Goal: Task Accomplishment & Management: Use online tool/utility

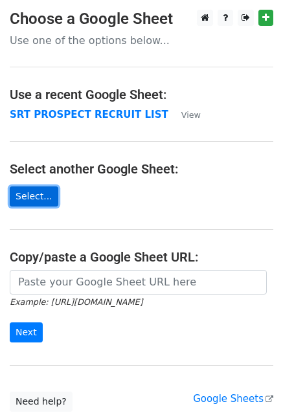
click at [31, 191] on link "Select..." at bounding box center [34, 196] width 49 height 20
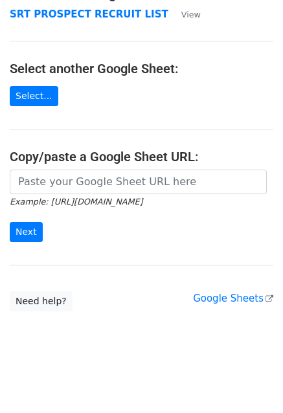
scroll to position [100, 0]
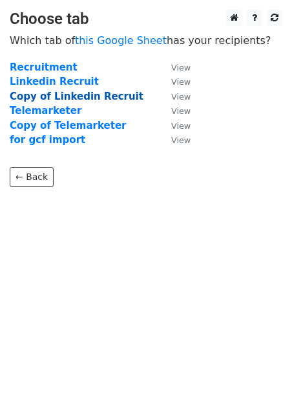
click at [99, 94] on strong "Copy of Linkedin Recruit" at bounding box center [77, 97] width 134 height 12
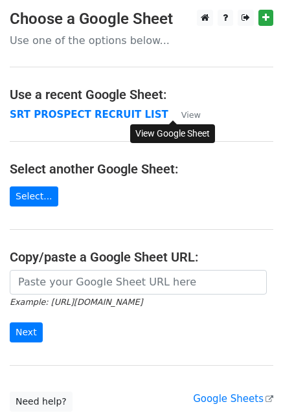
click at [186, 112] on small "View" at bounding box center [190, 115] width 19 height 10
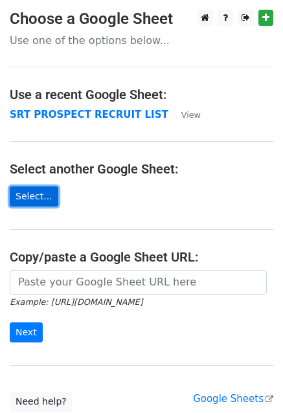
click at [32, 197] on link "Select..." at bounding box center [34, 196] width 49 height 20
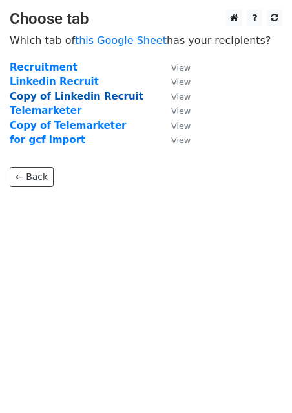
click at [78, 97] on strong "Copy of Linkedin Recruit" at bounding box center [77, 97] width 134 height 12
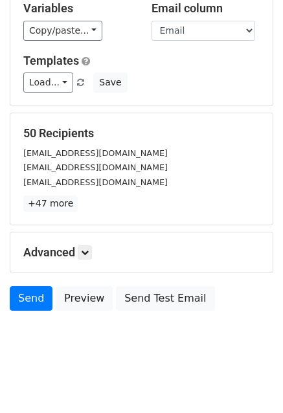
scroll to position [140, 0]
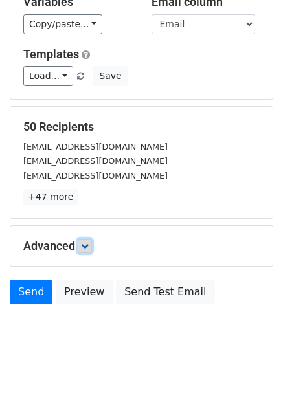
click at [82, 246] on link at bounding box center [85, 246] width 14 height 14
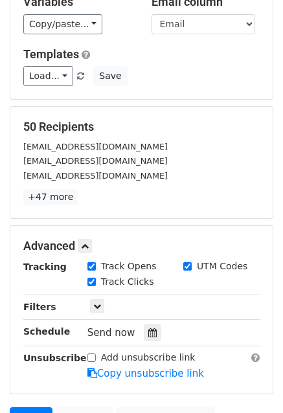
click at [85, 256] on div "Advanced Tracking Track Opens UTM Codes Track Clicks Filters Only include sprea…" at bounding box center [141, 310] width 262 height 168
click at [88, 237] on div "Advanced Tracking Track Opens UTM Codes Track Clicks Filters Only include sprea…" at bounding box center [141, 310] width 262 height 168
click at [89, 244] on icon at bounding box center [85, 246] width 8 height 8
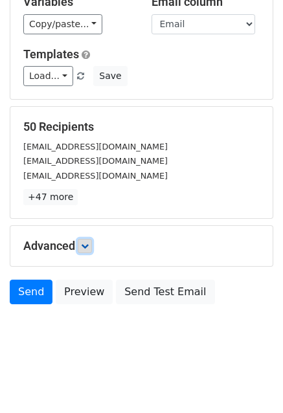
click at [89, 243] on icon at bounding box center [85, 246] width 8 height 8
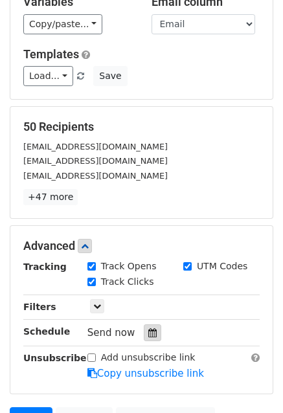
click at [150, 331] on div at bounding box center [152, 332] width 17 height 17
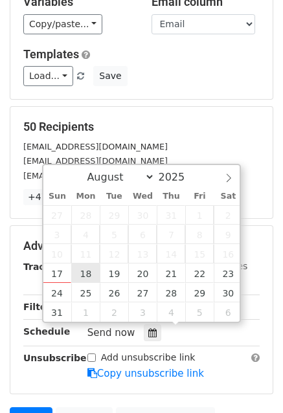
type input "2025-08-18 12:00"
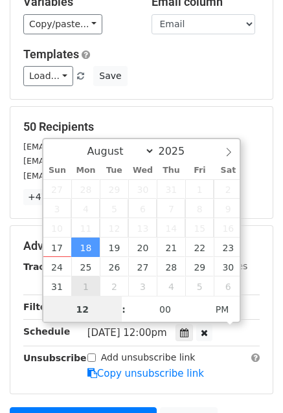
type input "2"
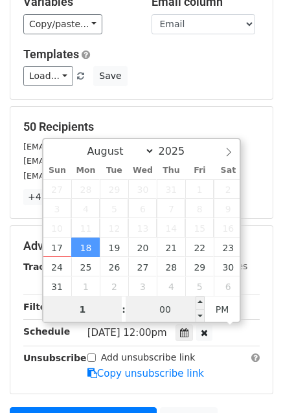
type input "10"
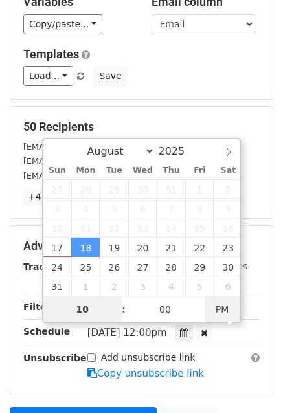
type input "2025-08-18 10:00"
click at [225, 312] on span "PM" at bounding box center [222, 309] width 36 height 26
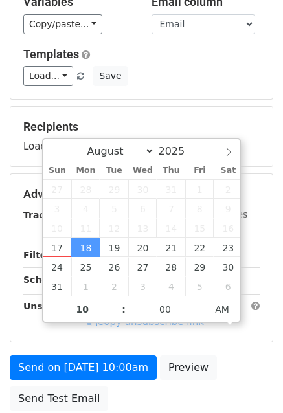
click at [278, 189] on main "New Campaign Daily emails left: 50 Google Sheet: Soaring Recruitment Tracker 1.…" at bounding box center [141, 143] width 283 height 547
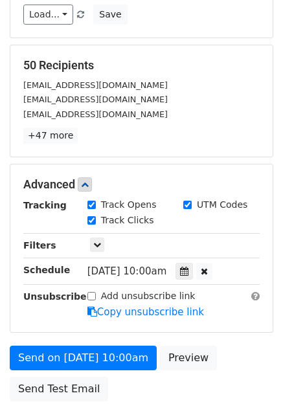
scroll to position [281, 0]
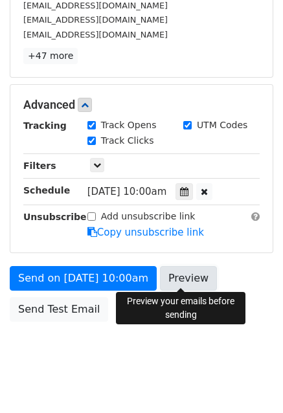
click at [199, 276] on link "Preview" at bounding box center [188, 278] width 57 height 25
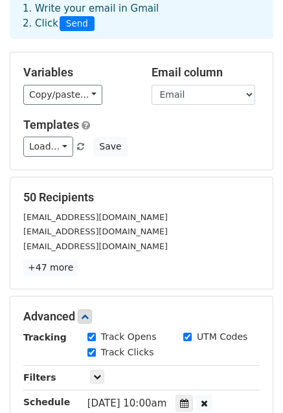
scroll to position [0, 0]
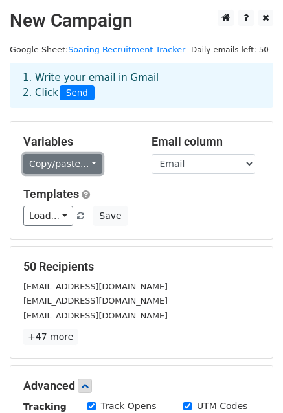
click at [71, 159] on link "Copy/paste..." at bounding box center [62, 164] width 79 height 20
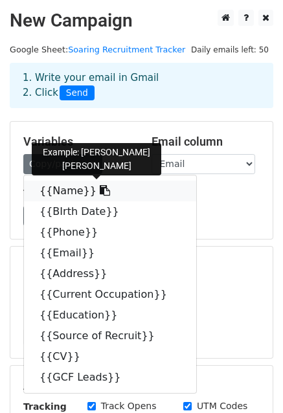
click at [81, 186] on link "{{Name}}" at bounding box center [110, 191] width 172 height 21
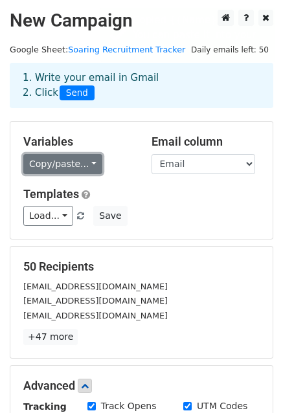
click at [78, 160] on link "Copy/paste..." at bounding box center [62, 164] width 79 height 20
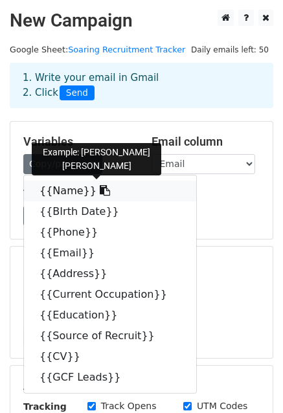
click at [66, 191] on link "{{Name}}" at bounding box center [110, 191] width 172 height 21
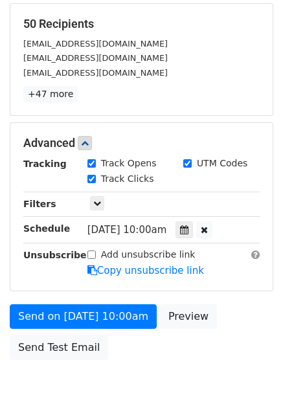
scroll to position [296, 0]
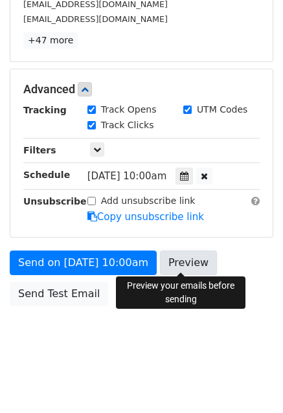
click at [179, 259] on link "Preview" at bounding box center [188, 262] width 57 height 25
click at [188, 261] on link "Preview" at bounding box center [188, 262] width 57 height 25
click at [178, 261] on link "Preview" at bounding box center [188, 262] width 57 height 25
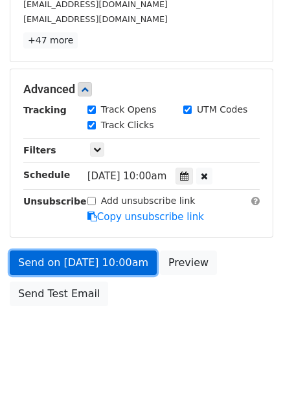
click at [94, 254] on link "Send on Aug 18 at 10:00am" at bounding box center [83, 262] width 147 height 25
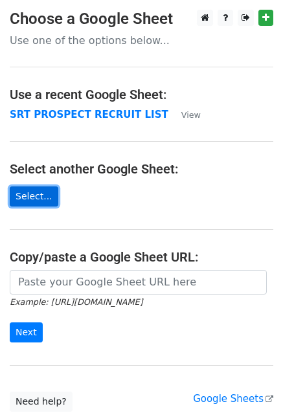
click at [34, 200] on link "Select..." at bounding box center [34, 196] width 49 height 20
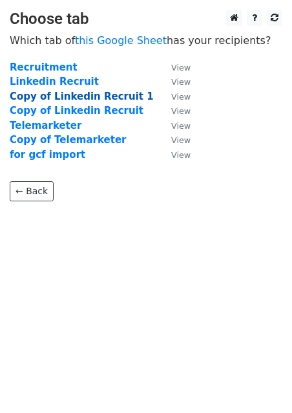
click at [67, 98] on strong "Copy of Linkedin Recruit 1" at bounding box center [82, 97] width 144 height 12
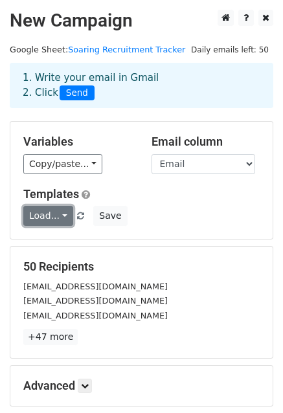
click at [49, 212] on link "Load..." at bounding box center [48, 216] width 50 height 20
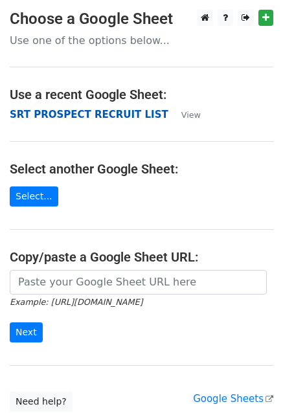
click at [91, 115] on strong "SRT PROSPECT RECRUIT LIST" at bounding box center [89, 115] width 159 height 12
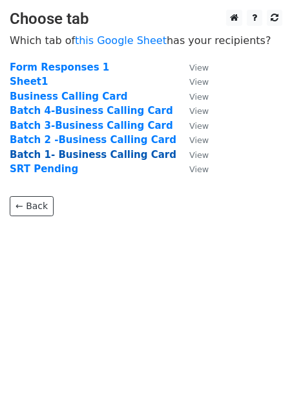
click at [88, 155] on strong "Batch 1- Business Calling Card" at bounding box center [93, 155] width 167 height 12
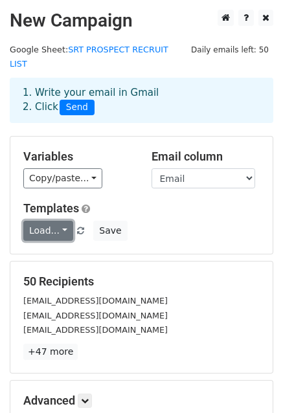
click at [53, 221] on link "Load..." at bounding box center [48, 231] width 50 height 20
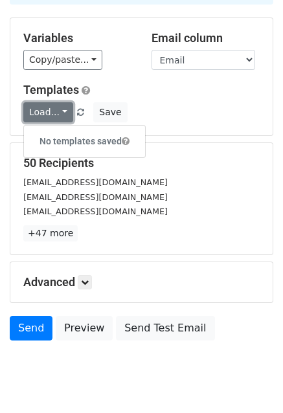
scroll to position [140, 0]
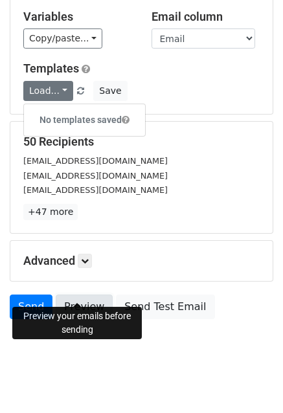
click at [72, 294] on link "Preview" at bounding box center [84, 306] width 57 height 25
click at [76, 297] on link "Preview" at bounding box center [84, 306] width 57 height 25
click at [80, 294] on link "Preview" at bounding box center [84, 306] width 57 height 25
click at [88, 294] on link "Preview" at bounding box center [84, 306] width 57 height 25
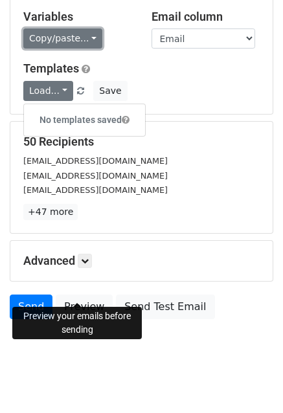
click at [80, 28] on link "Copy/paste..." at bounding box center [62, 38] width 79 height 20
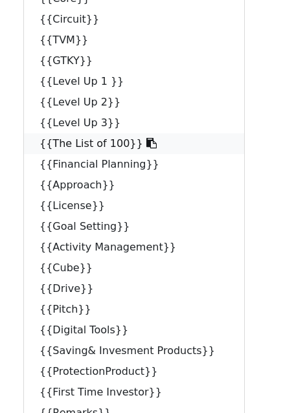
scroll to position [0, 0]
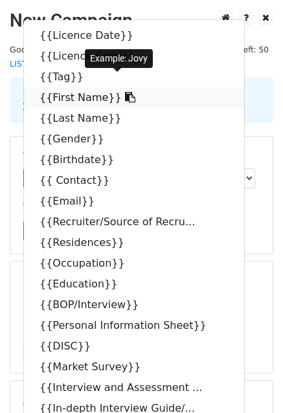
click at [83, 87] on link "{{First Name}}" at bounding box center [134, 97] width 220 height 21
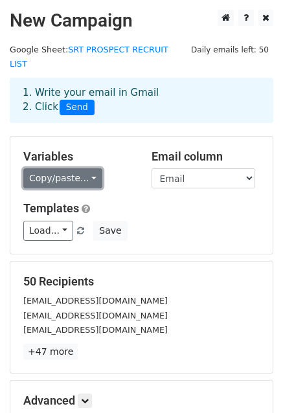
click at [85, 168] on link "Copy/paste..." at bounding box center [62, 178] width 79 height 20
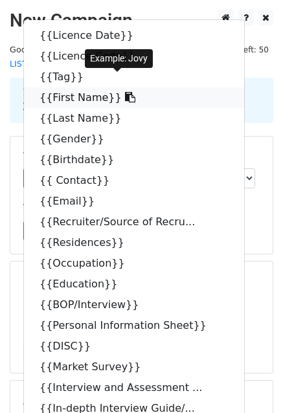
click at [69, 89] on link "{{First Name}}" at bounding box center [134, 97] width 220 height 21
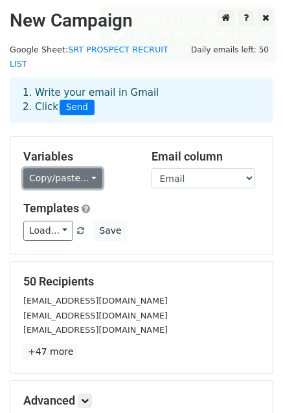
click at [57, 168] on link "Copy/paste..." at bounding box center [62, 178] width 79 height 20
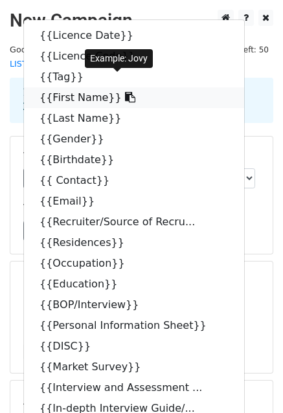
click at [93, 87] on link "{{First Name}}" at bounding box center [134, 97] width 220 height 21
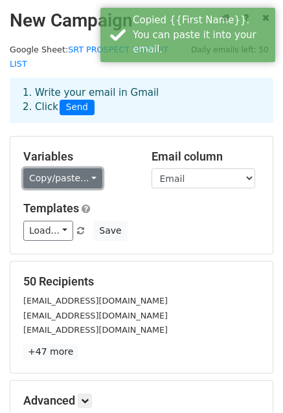
click at [78, 168] on link "Copy/paste..." at bounding box center [62, 178] width 79 height 20
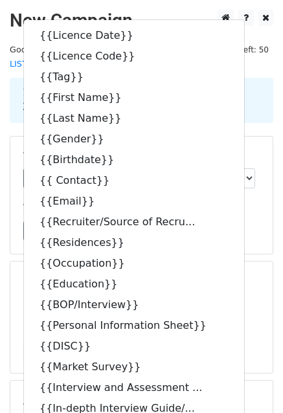
click at [264, 221] on div "Load... No templates saved Save" at bounding box center [142, 231] width 256 height 20
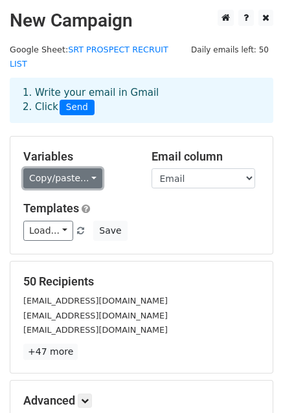
click at [83, 168] on link "Copy/paste..." at bounding box center [62, 178] width 79 height 20
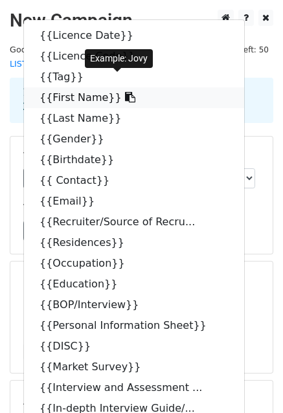
click at [72, 87] on link "{{First Name}}" at bounding box center [134, 97] width 220 height 21
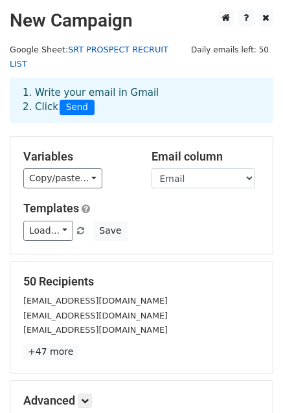
click at [144, 49] on link "SRT PROSPECT RECRUIT LIST" at bounding box center [89, 57] width 159 height 25
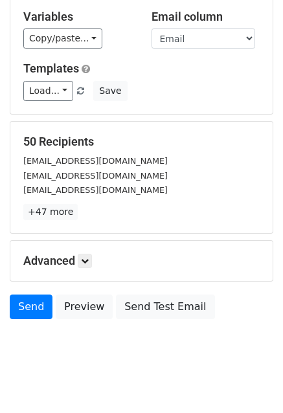
scroll to position [139, 0]
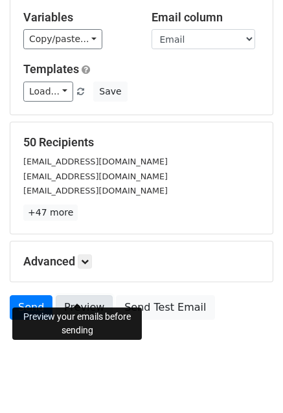
click at [85, 295] on link "Preview" at bounding box center [84, 307] width 57 height 25
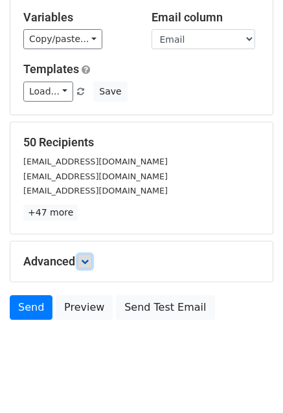
click at [89, 258] on icon at bounding box center [85, 262] width 8 height 8
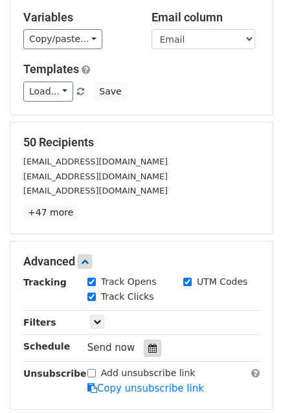
click at [148, 344] on icon at bounding box center [152, 348] width 8 height 9
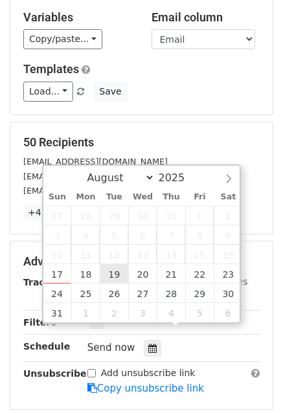
type input "[DATE] 12:00"
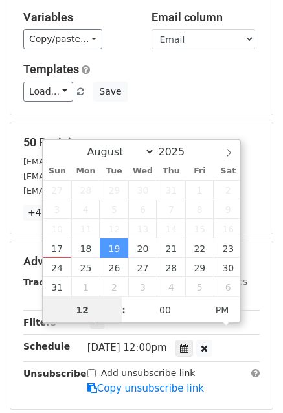
scroll to position [0, 0]
type input "2"
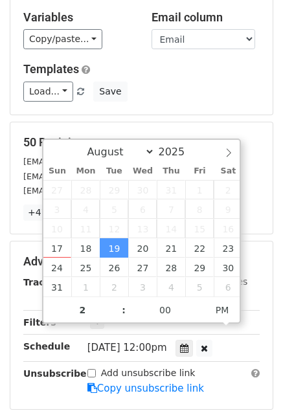
type input "[DATE] 14:00"
type input "02"
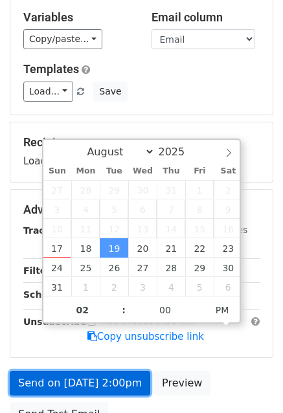
click at [100, 372] on link "Send on [DATE] 2:00pm" at bounding box center [80, 383] width 140 height 25
